Goal: Task Accomplishment & Management: Manage account settings

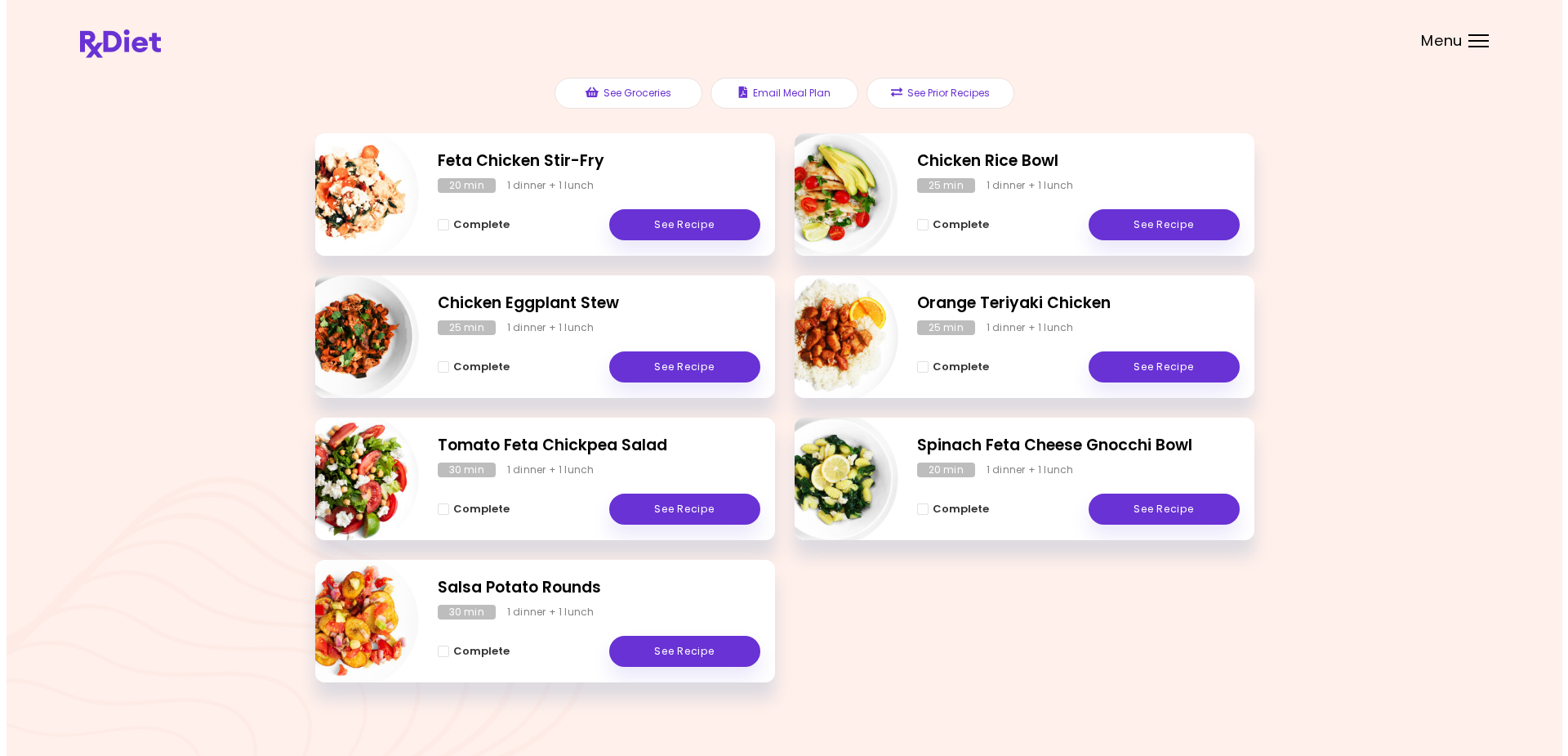
scroll to position [207, 0]
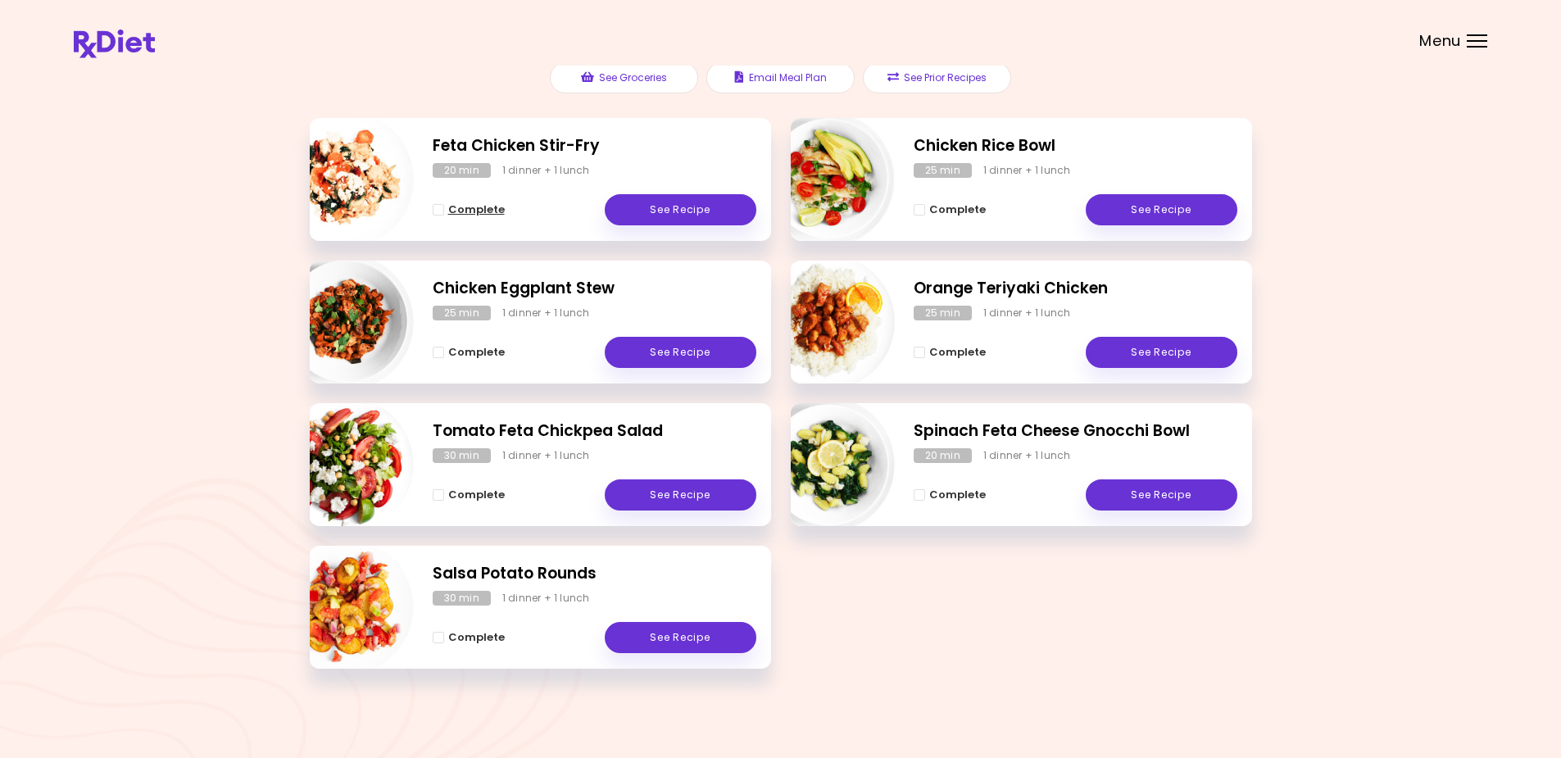
click at [470, 205] on span "Complete" at bounding box center [476, 209] width 57 height 13
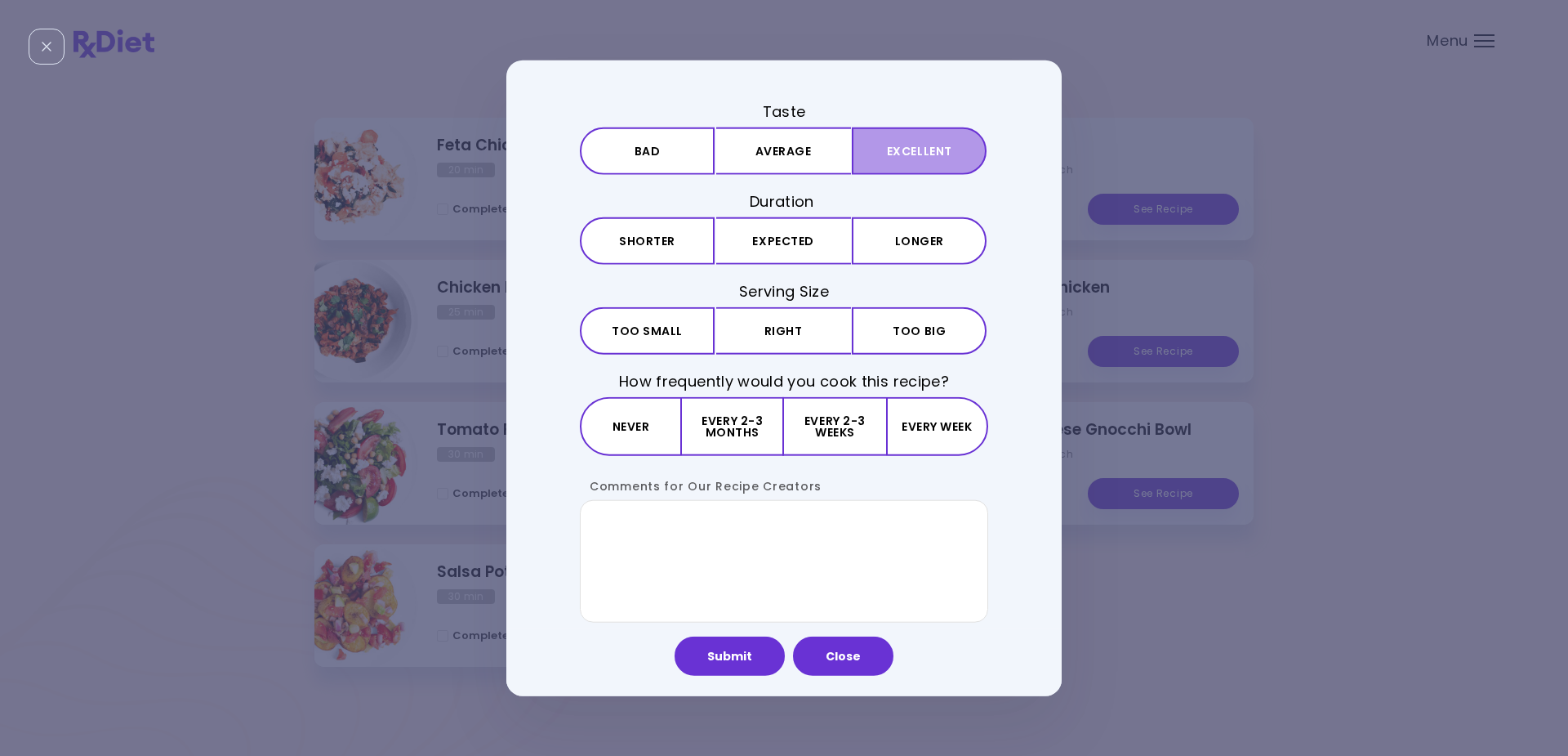
click at [916, 145] on button "Excellent" at bounding box center [919, 151] width 135 height 48
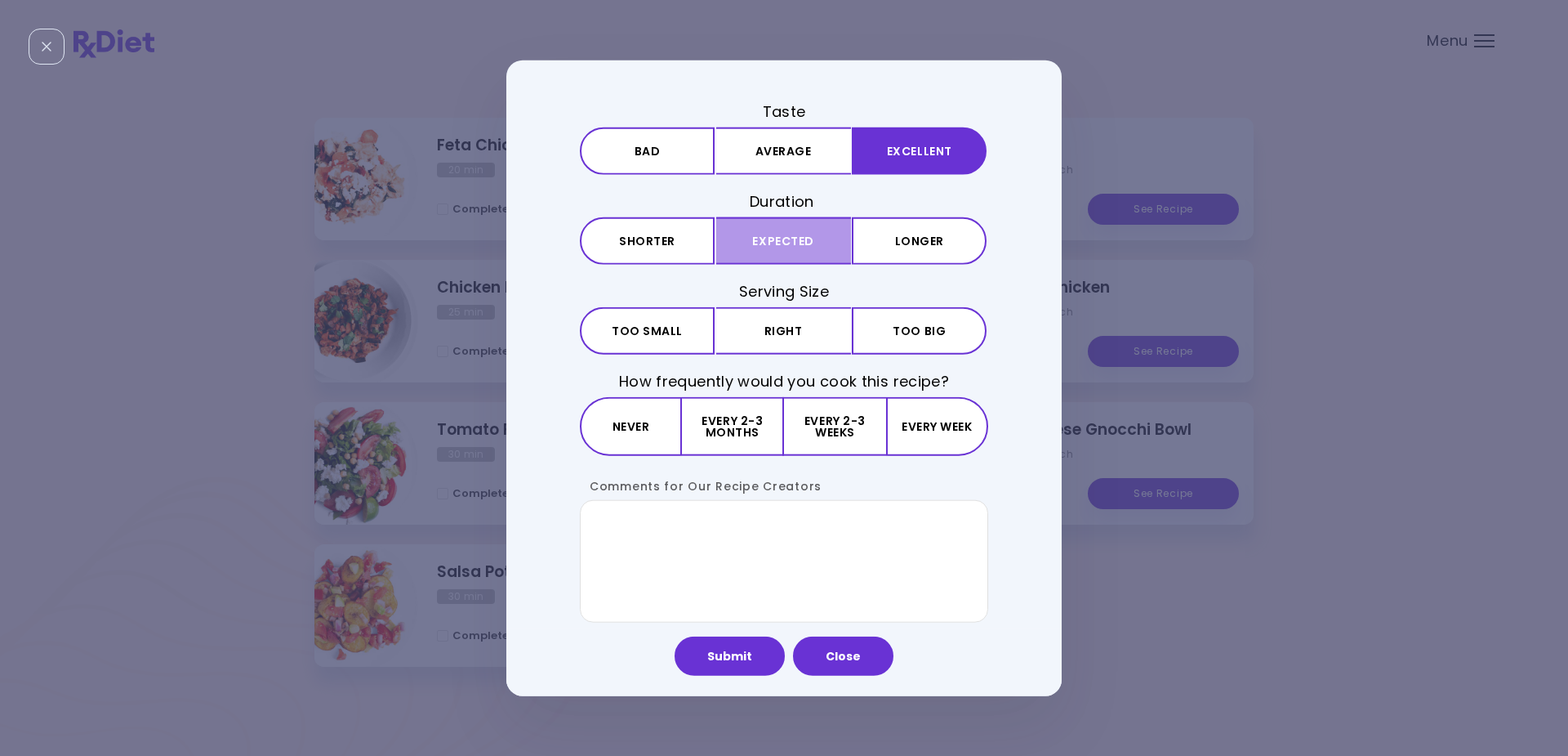
click at [775, 232] on button "Expected" at bounding box center [784, 241] width 135 height 48
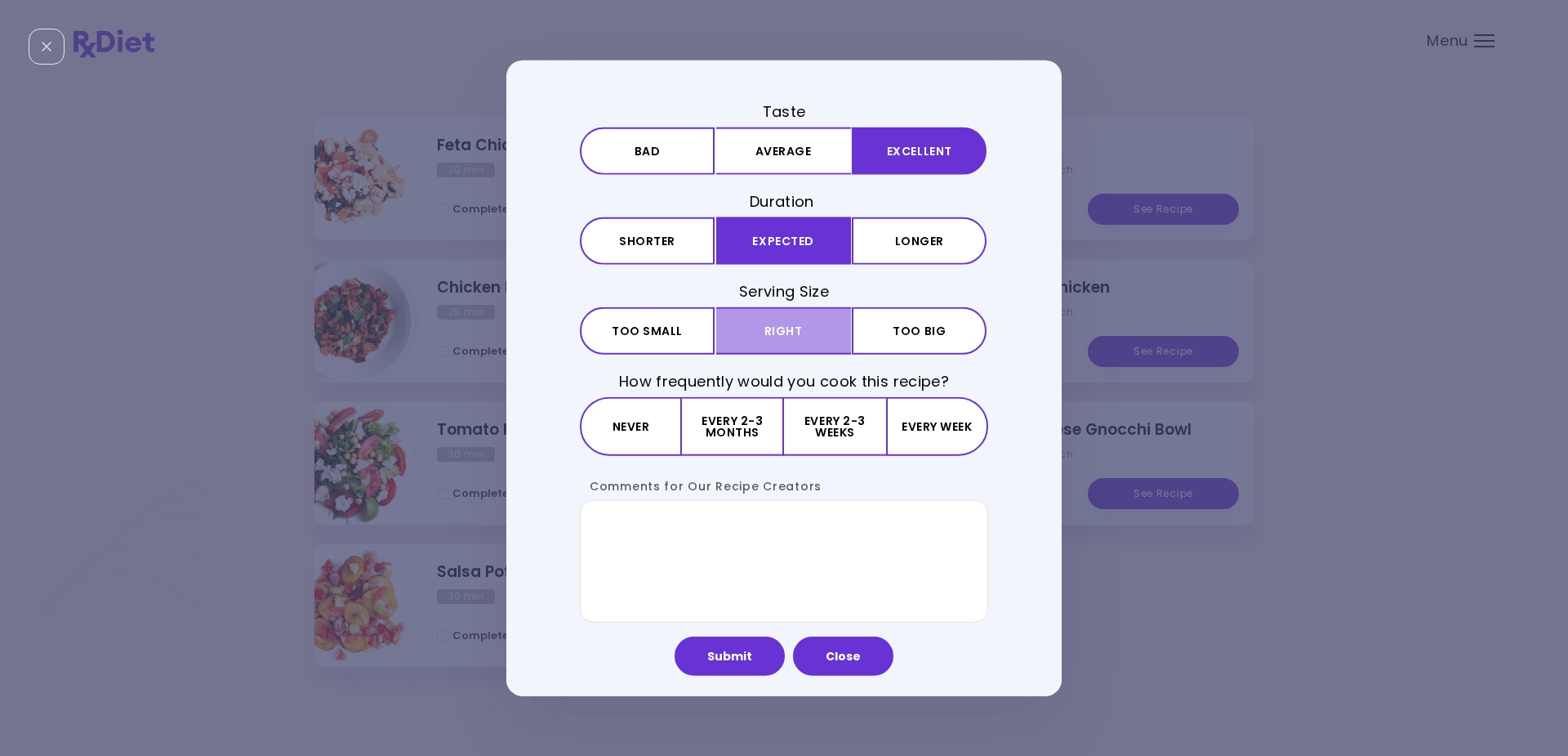
click at [776, 328] on button "Right" at bounding box center [784, 331] width 135 height 48
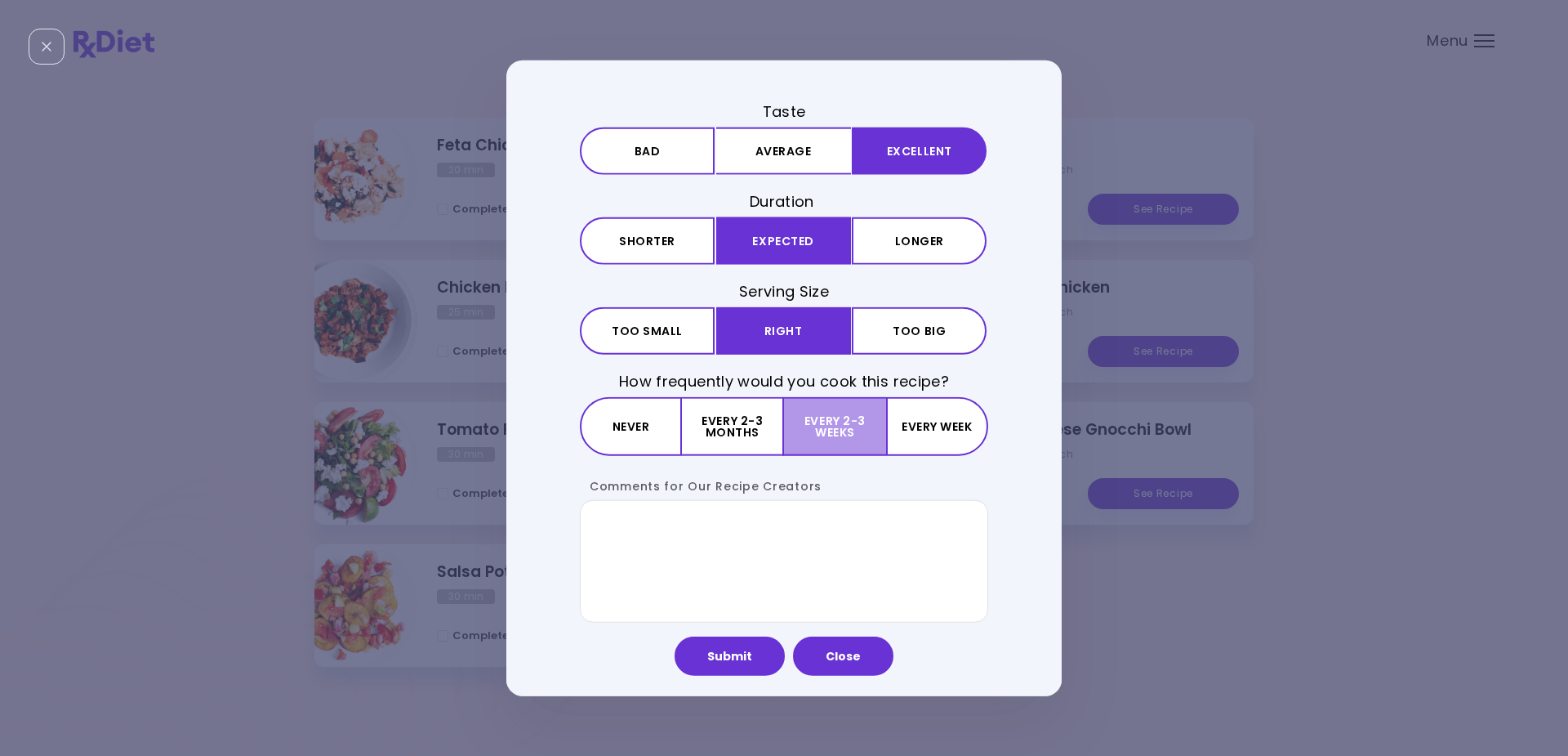
click at [836, 427] on button "Every 2-3 weeks" at bounding box center [835, 426] width 102 height 59
click at [721, 651] on button "Submit" at bounding box center [730, 655] width 111 height 39
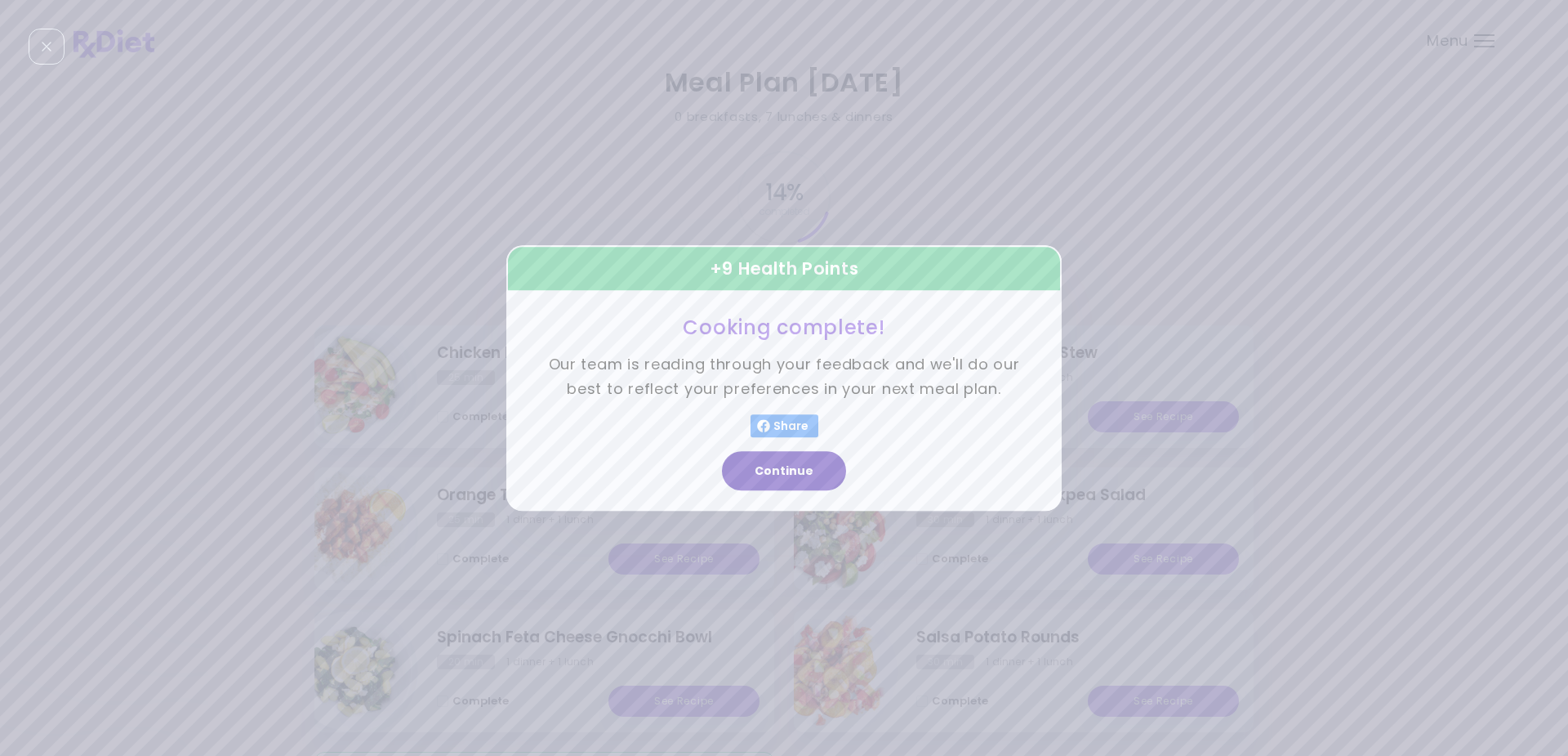
click at [784, 470] on button "Continue" at bounding box center [784, 470] width 125 height 39
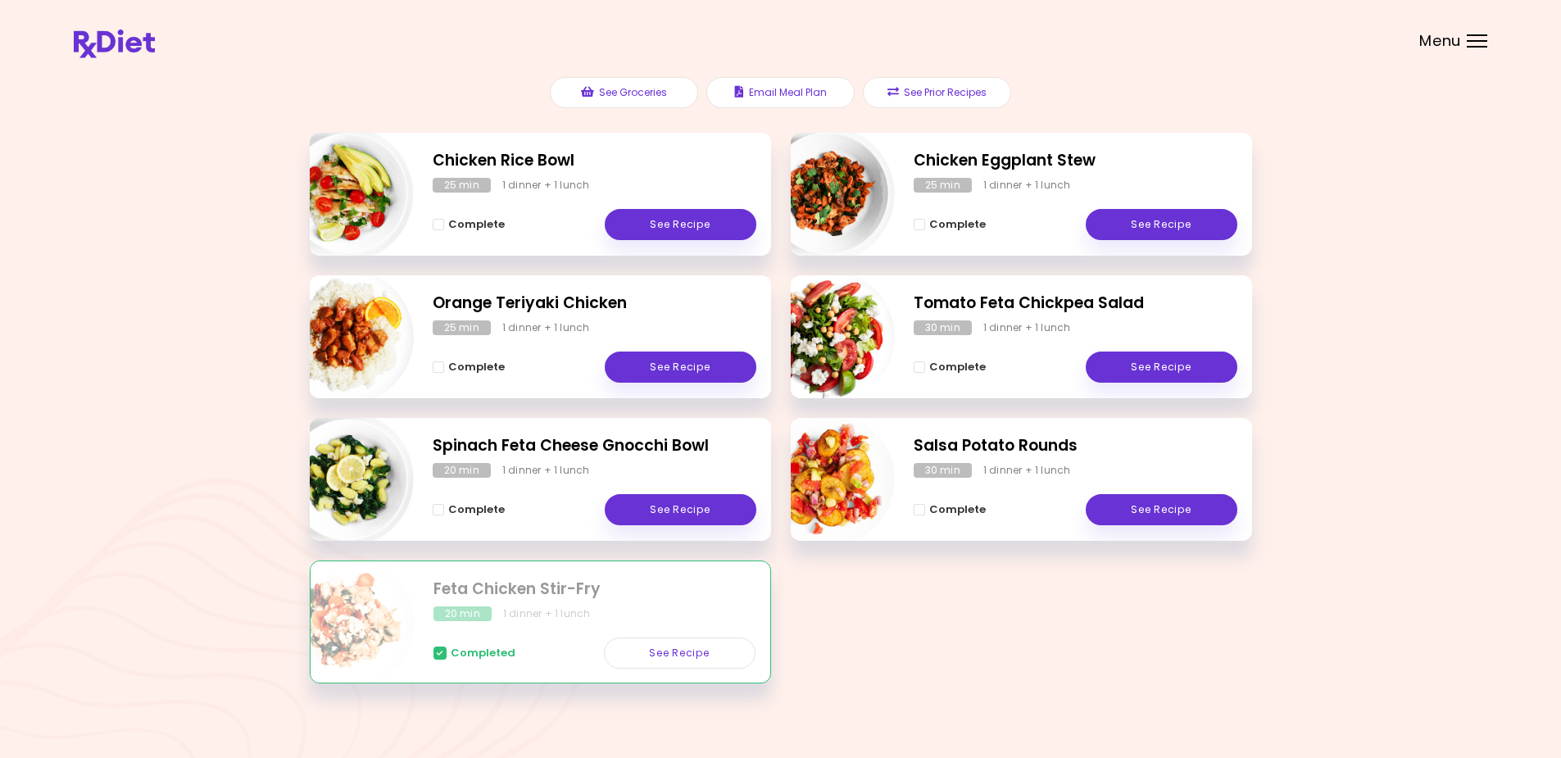
scroll to position [208, 0]
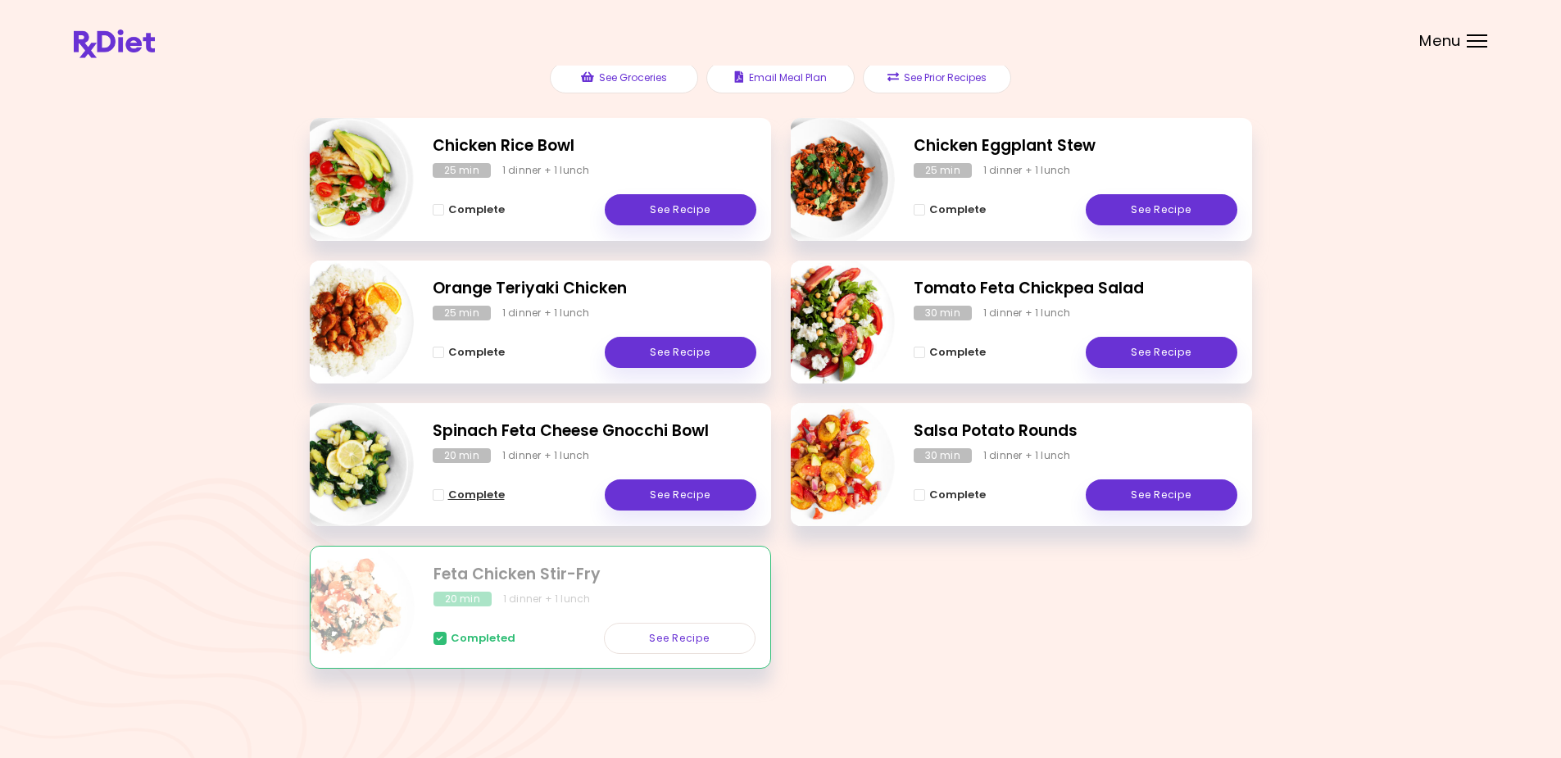
click at [436, 492] on span "Complete - Spinach Feta Cheese Gnocchi Bowl" at bounding box center [438, 494] width 11 height 11
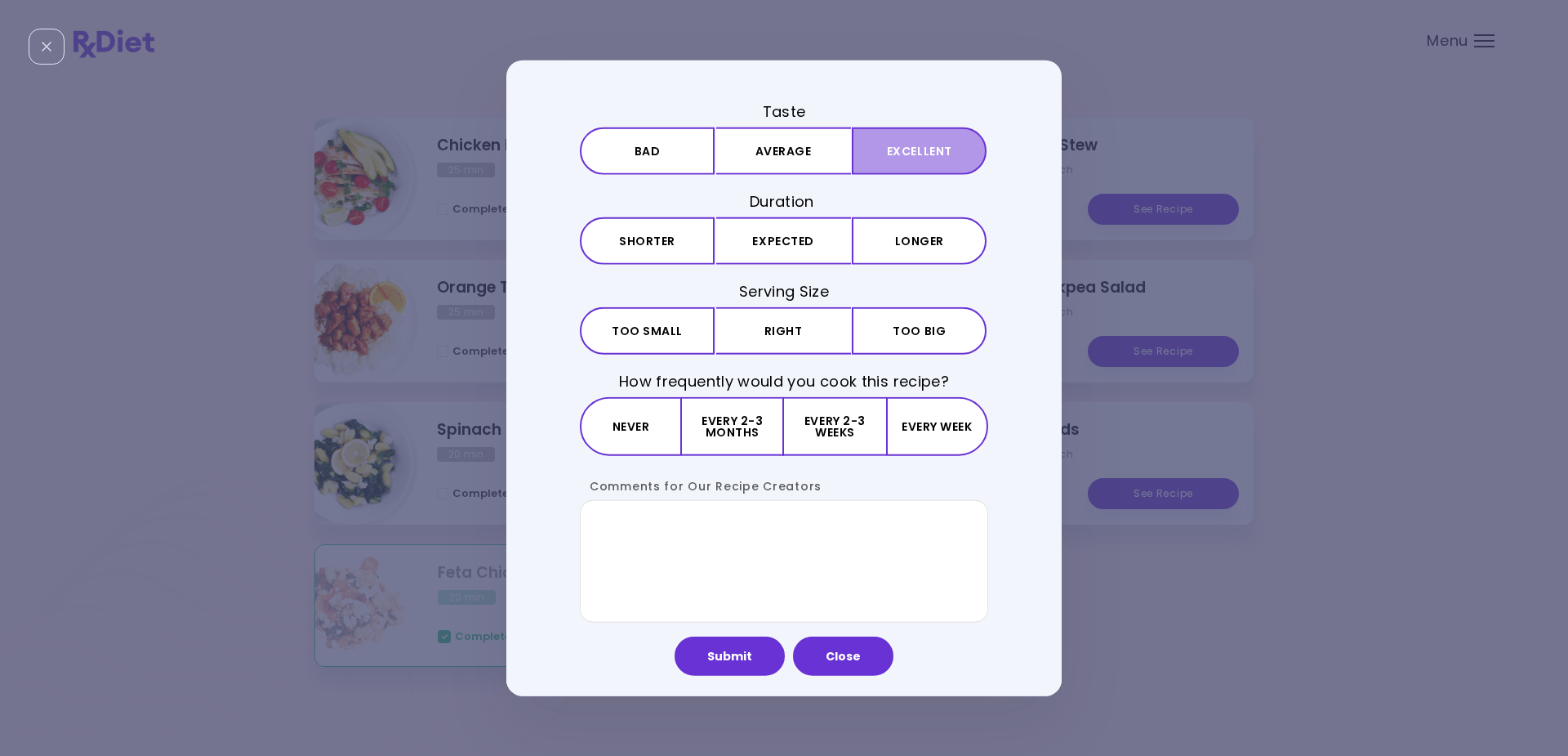
click at [922, 148] on button "Excellent" at bounding box center [919, 151] width 135 height 48
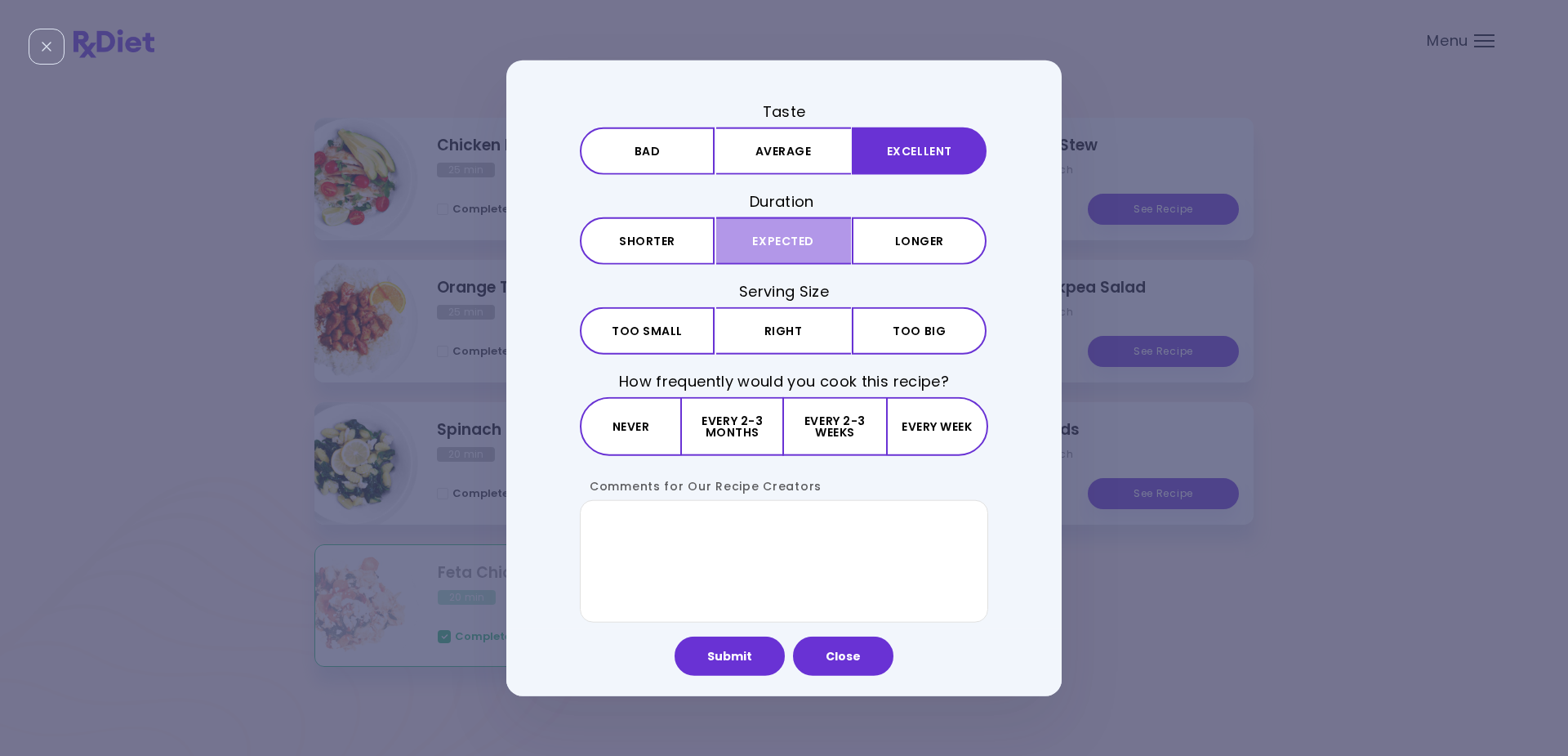
click at [790, 237] on button "Expected" at bounding box center [784, 241] width 135 height 48
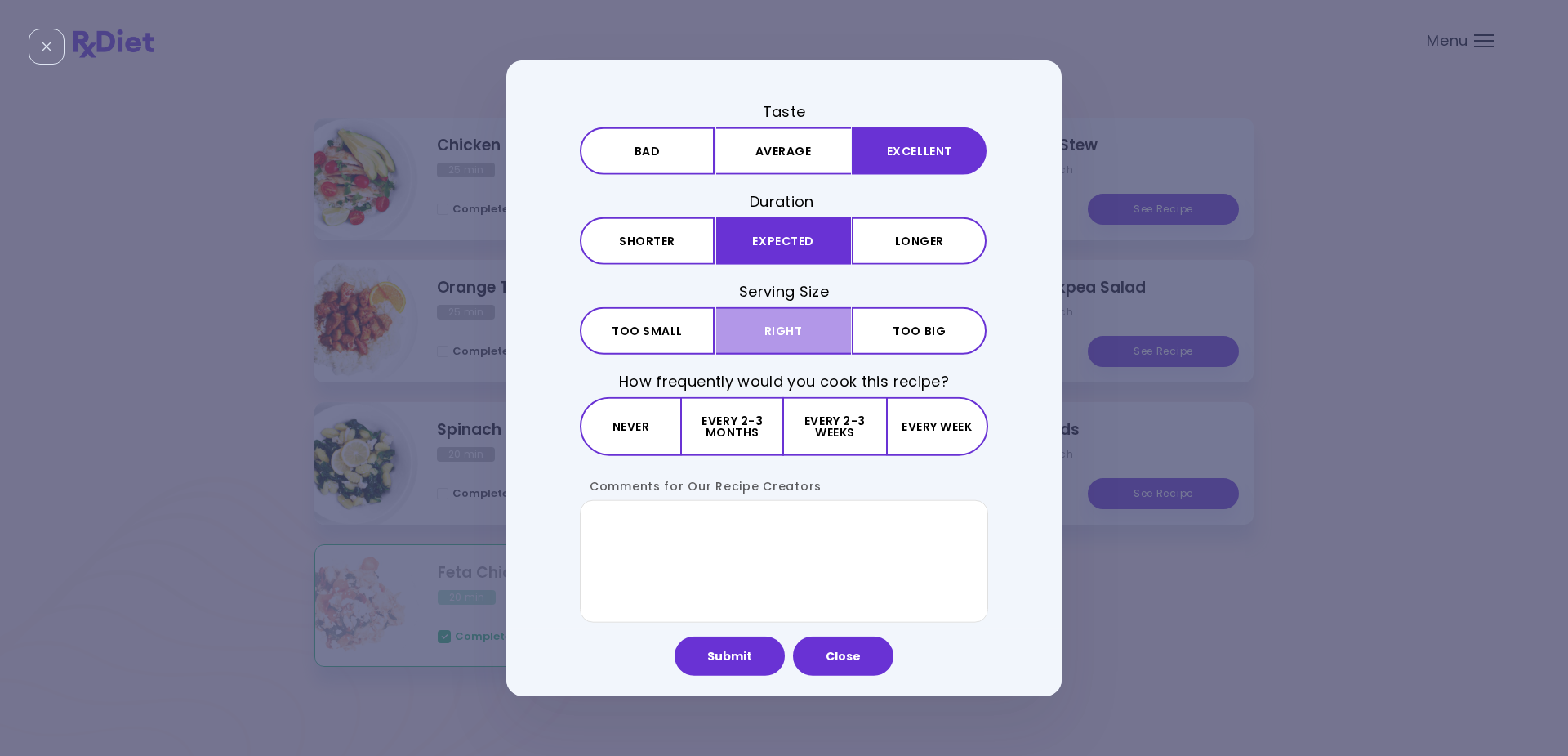
click at [781, 331] on button "Right" at bounding box center [784, 331] width 135 height 48
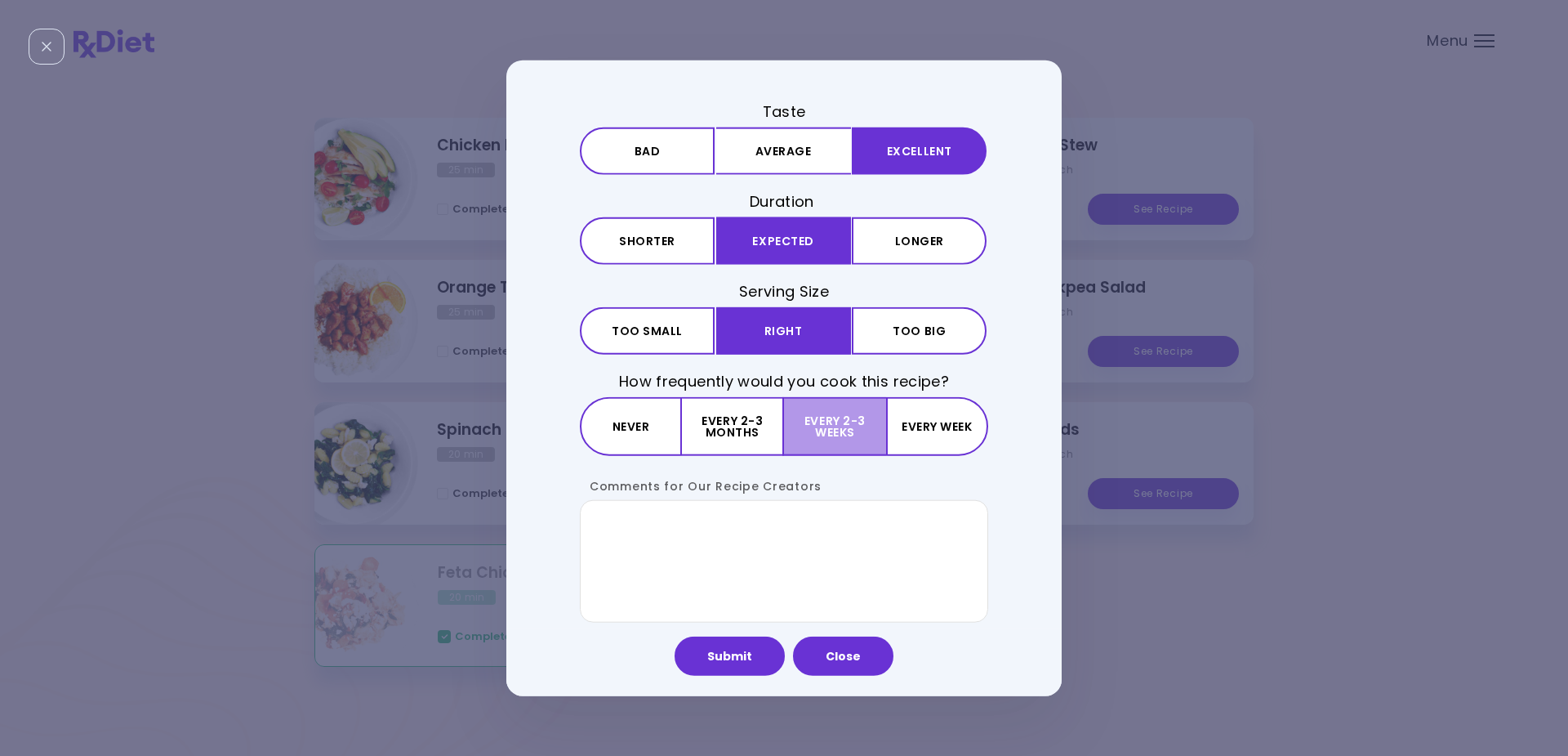
click at [824, 421] on button "Every 2-3 weeks" at bounding box center [835, 426] width 102 height 59
click at [727, 654] on button "Submit" at bounding box center [730, 655] width 111 height 39
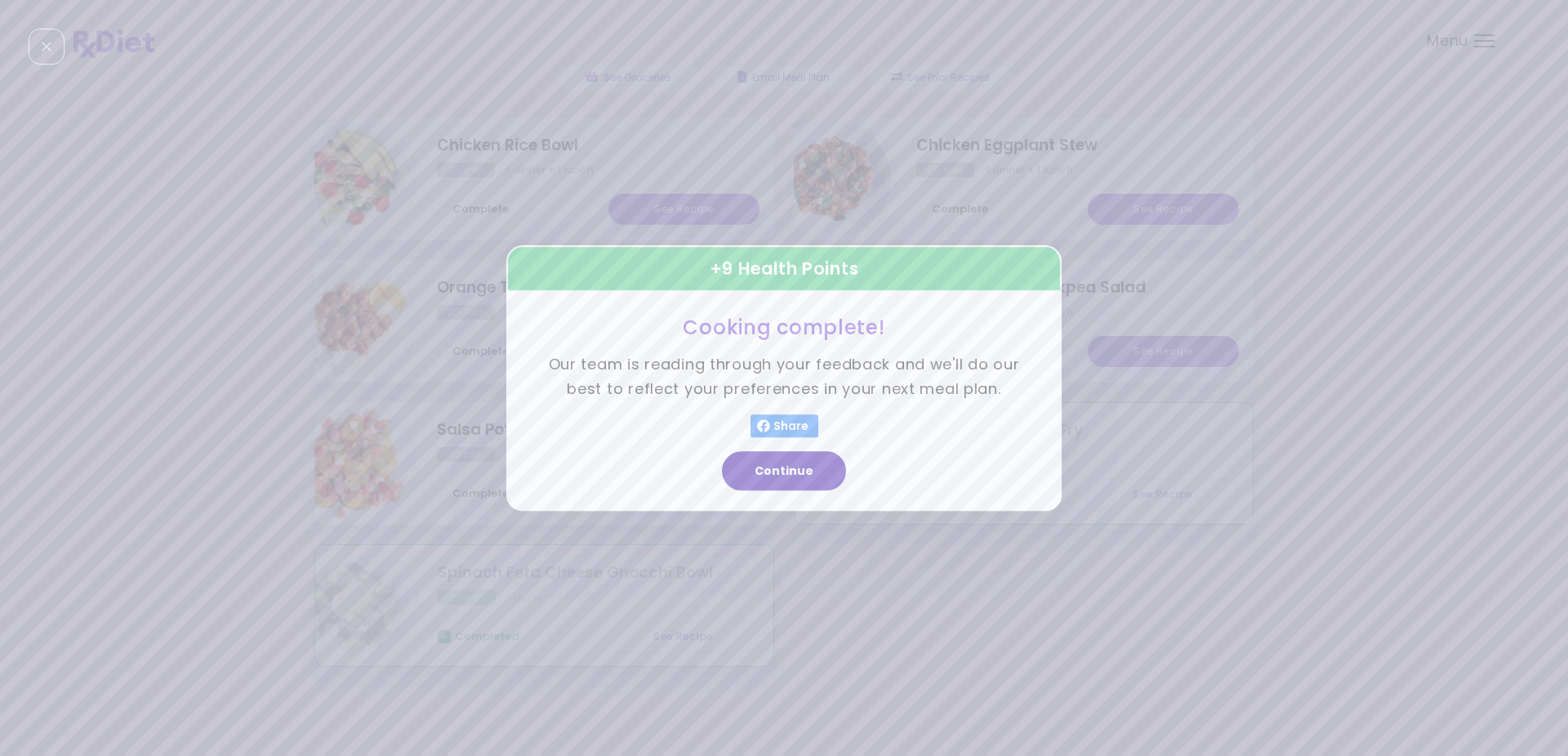
click at [785, 469] on button "Continue" at bounding box center [784, 470] width 125 height 39
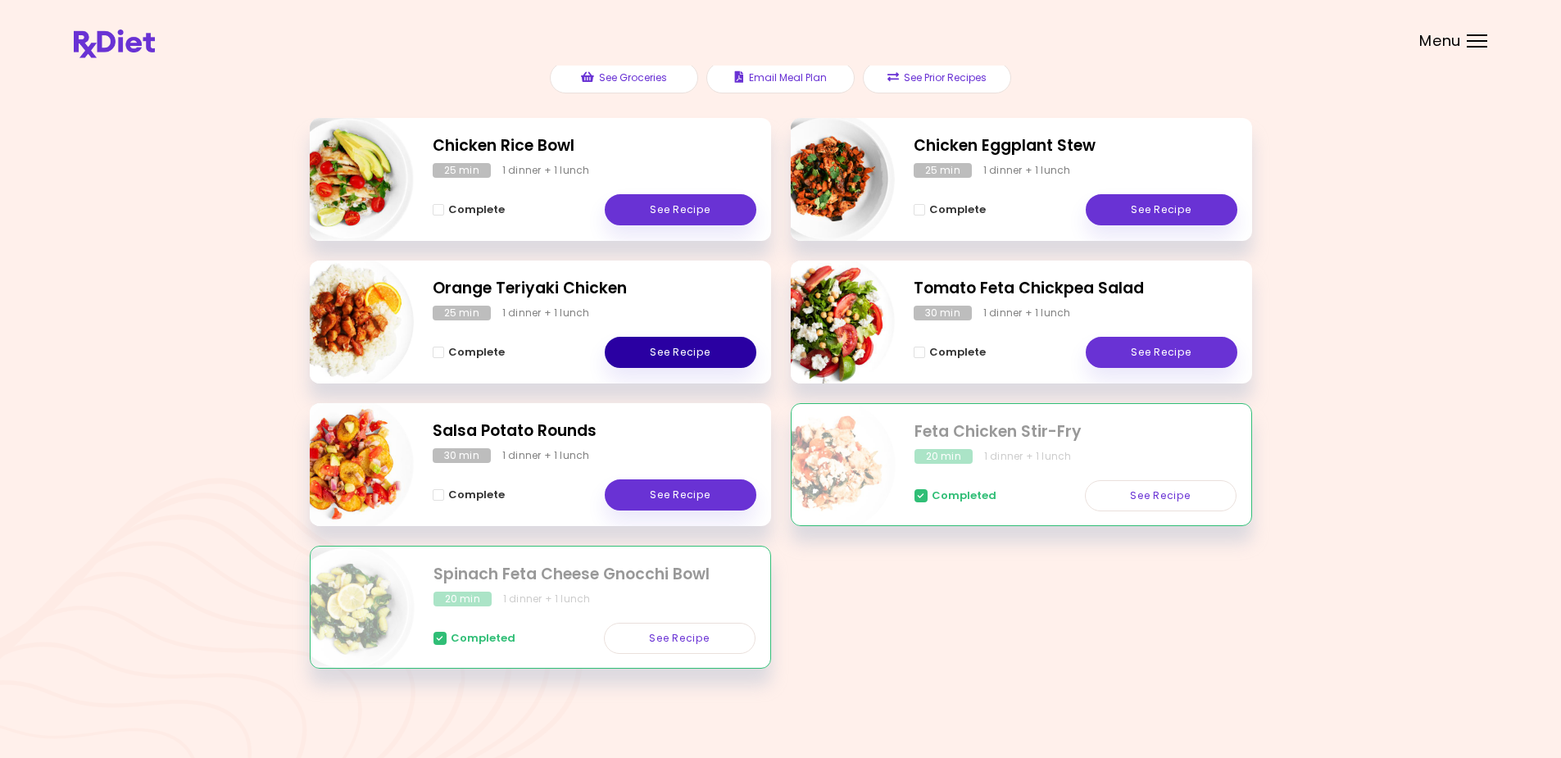
click at [663, 350] on link "See Recipe" at bounding box center [681, 352] width 152 height 31
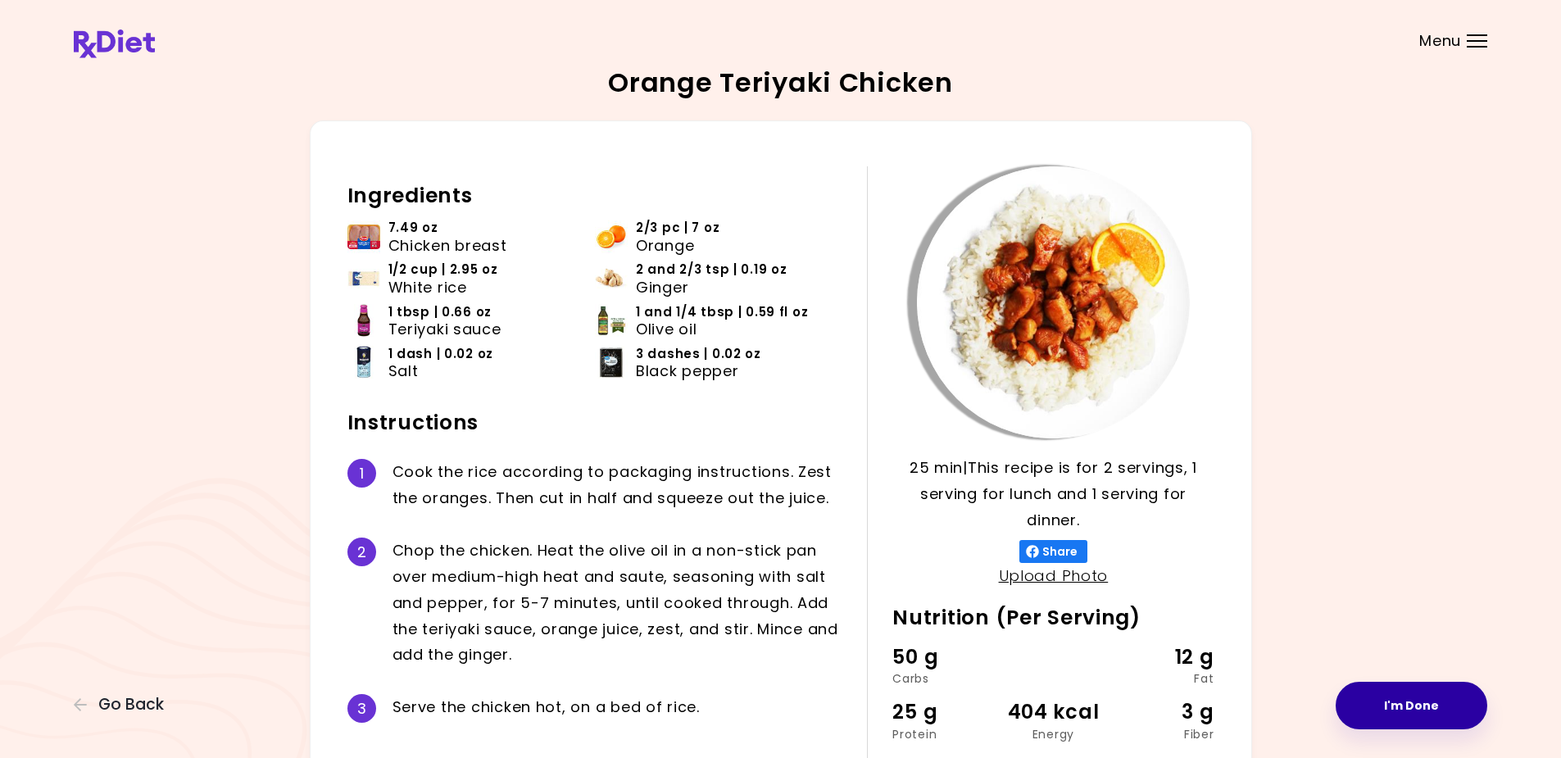
click at [1396, 703] on button "I'm Done" at bounding box center [1412, 706] width 152 height 48
